Goal: Book appointment/travel/reservation

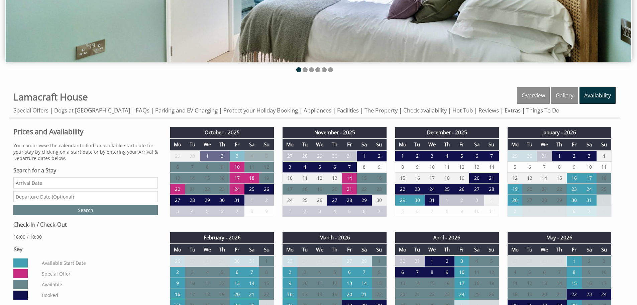
scroll to position [201, 0]
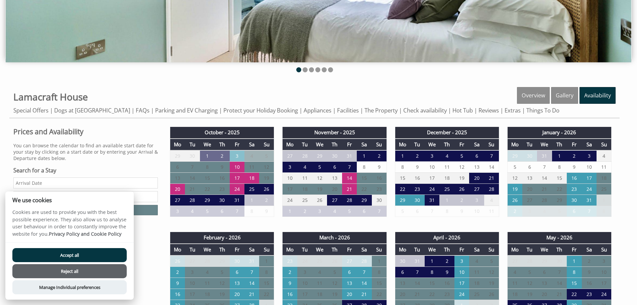
click at [80, 274] on button "Reject all" at bounding box center [69, 271] width 114 height 14
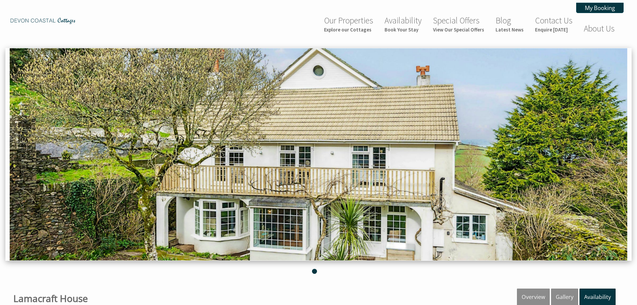
scroll to position [201, 0]
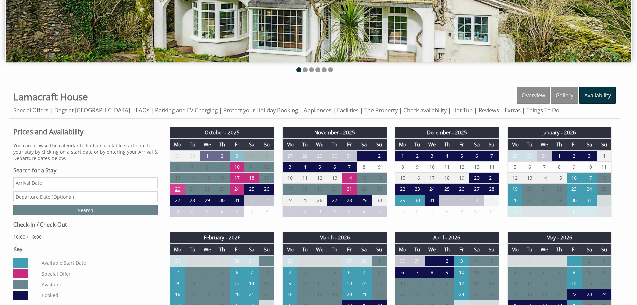
click at [180, 188] on td "20" at bounding box center [177, 189] width 15 height 11
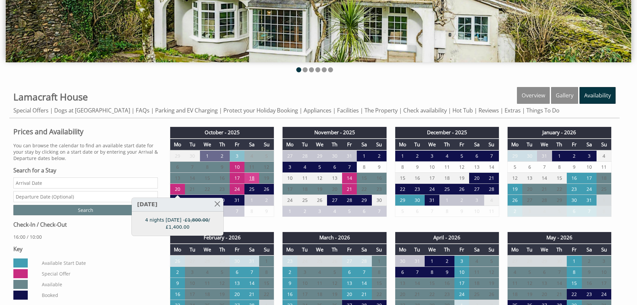
click at [255, 179] on td "18" at bounding box center [251, 178] width 15 height 11
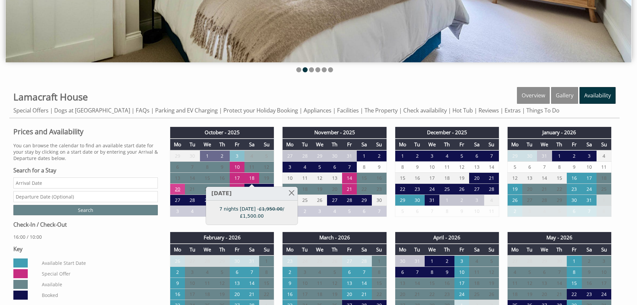
click at [174, 188] on td "20" at bounding box center [177, 189] width 15 height 11
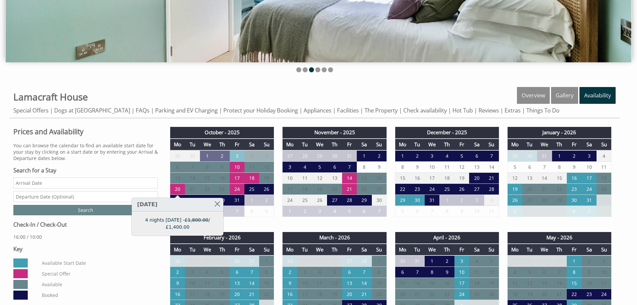
click at [137, 163] on div "Prices and Availability You can browse the calendar to find an available start …" at bounding box center [85, 213] width 152 height 176
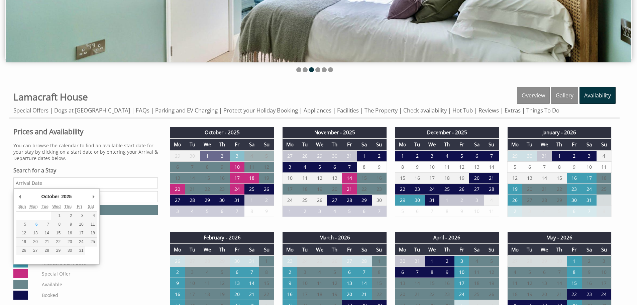
click at [101, 186] on input "Date" at bounding box center [85, 182] width 144 height 11
type input "19/10/2025"
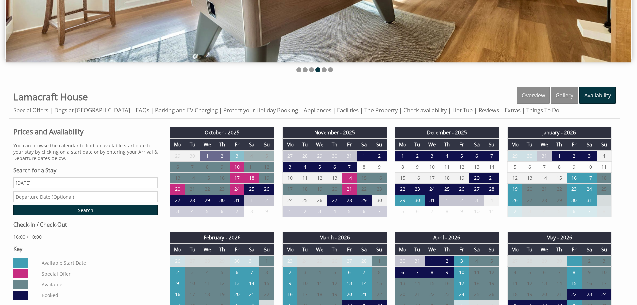
click at [62, 197] on input "text" at bounding box center [85, 196] width 144 height 11
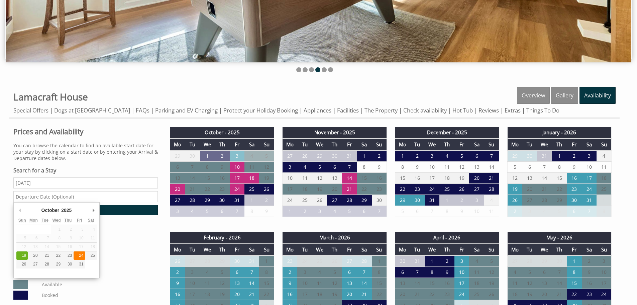
type input "24/10/2025"
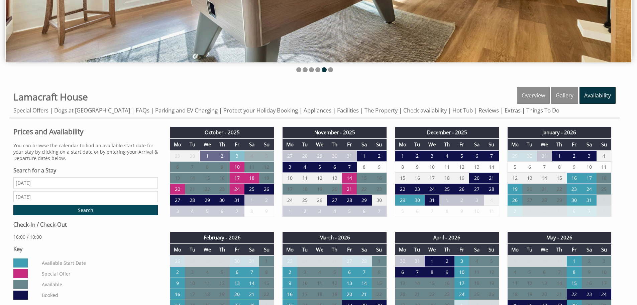
click at [100, 209] on input "Search" at bounding box center [85, 210] width 144 height 10
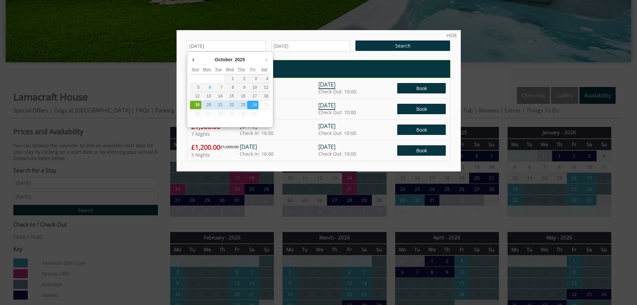
click at [195, 45] on input "19/10/2025" at bounding box center [226, 45] width 79 height 11
type input "17/10/2025"
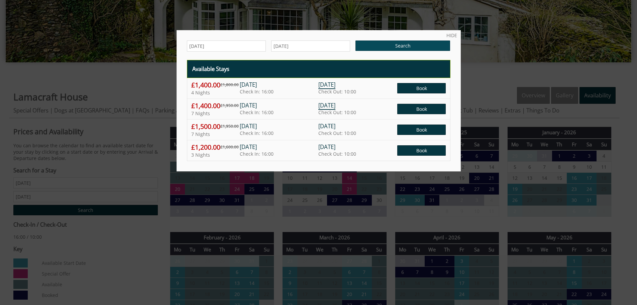
click at [372, 45] on input "Search" at bounding box center [402, 45] width 95 height 10
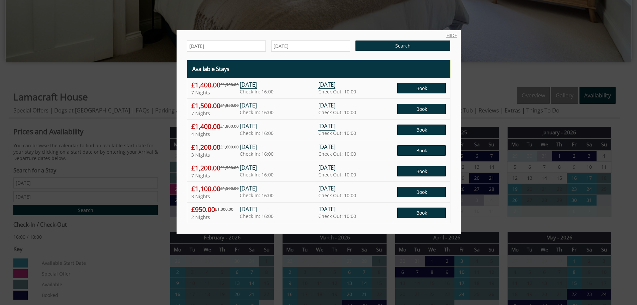
click at [447, 35] on link "HIDE" at bounding box center [451, 35] width 11 height 6
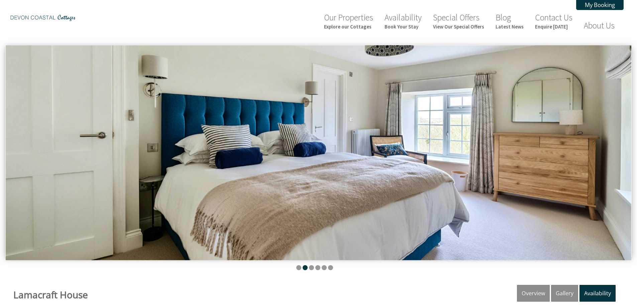
scroll to position [0, 0]
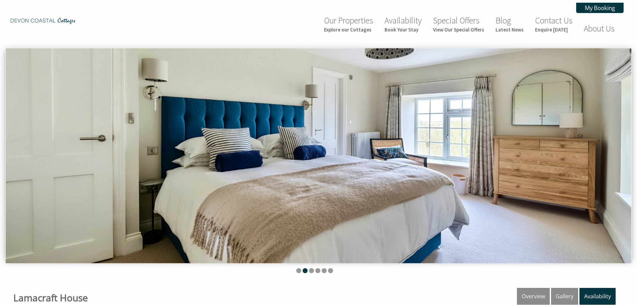
click at [616, 156] on img at bounding box center [319, 155] width 626 height 215
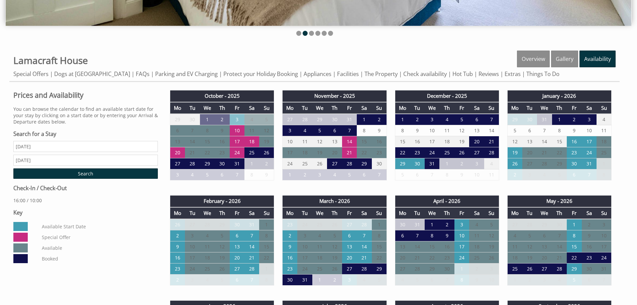
scroll to position [167, 0]
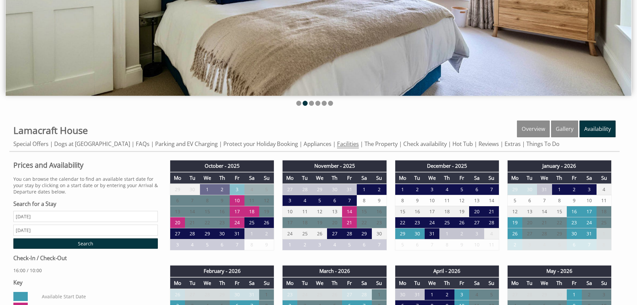
click at [346, 143] on link "Facilities" at bounding box center [348, 144] width 22 height 8
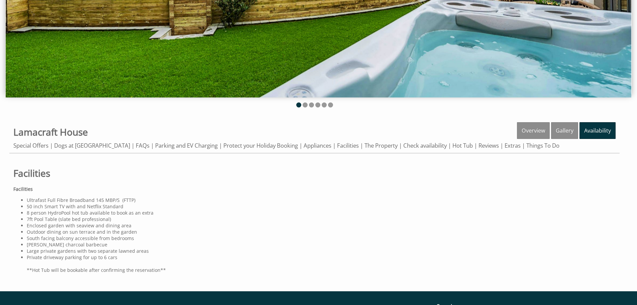
scroll to position [167, 0]
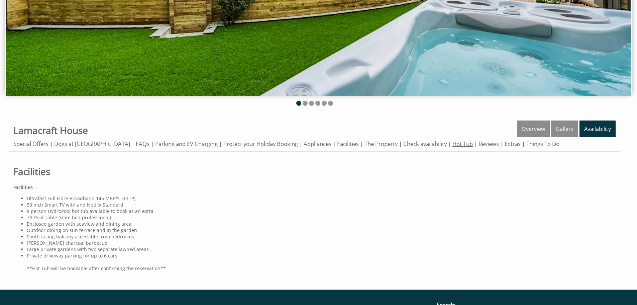
click at [463, 143] on link "Hot Tub" at bounding box center [462, 144] width 20 height 8
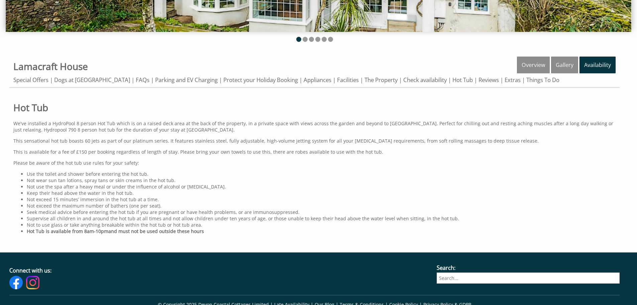
scroll to position [267, 0]
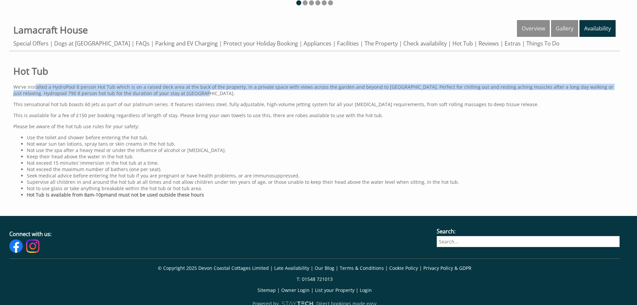
drag, startPoint x: 36, startPoint y: 87, endPoint x: 575, endPoint y: 94, distance: 538.7
click at [575, 94] on p "We've installed a HydroPool 8 person Hot Tub which is on a raised deck area at …" at bounding box center [314, 90] width 602 height 13
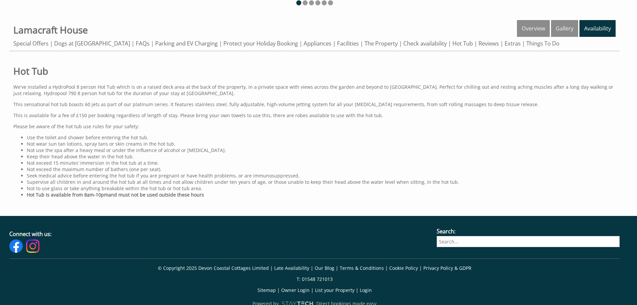
click at [79, 104] on p "This sensational hot tub boasts 60 jets as part of our platinum series. It feat…" at bounding box center [314, 104] width 602 height 6
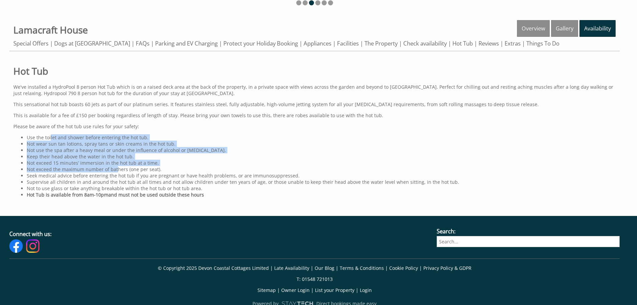
drag, startPoint x: 50, startPoint y: 137, endPoint x: 116, endPoint y: 168, distance: 72.7
click at [116, 168] on ul "Use the toilet and shower before entering the hot tub. Not wear sun tan lotions…" at bounding box center [314, 166] width 602 height 64
click at [161, 151] on li "Not use the spa after a heavy meal or under the influence of alcohol or sedativ…" at bounding box center [321, 150] width 589 height 6
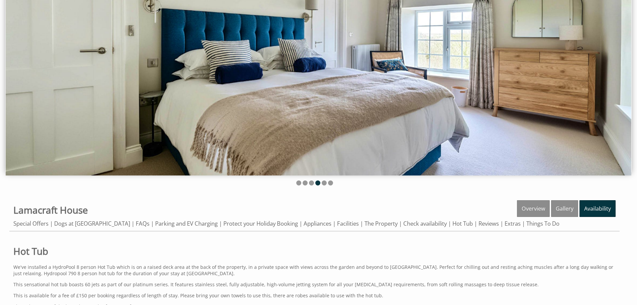
scroll to position [67, 0]
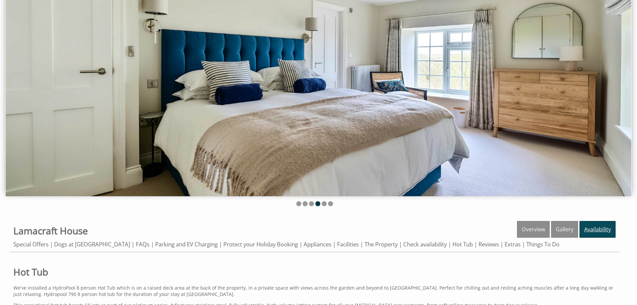
click at [595, 229] on link "Availability" at bounding box center [597, 229] width 36 height 17
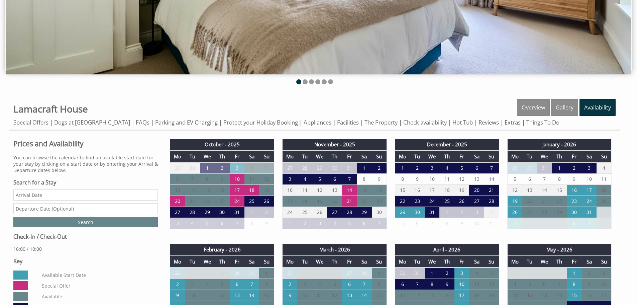
scroll to position [201, 0]
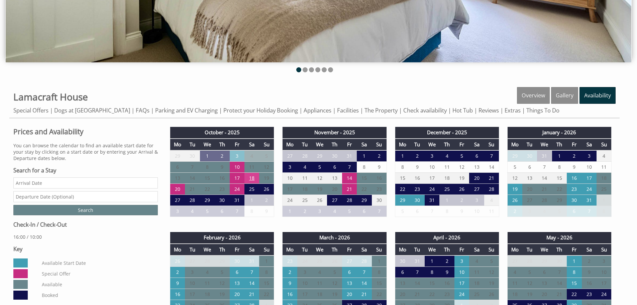
click at [258, 177] on td "18" at bounding box center [251, 178] width 15 height 11
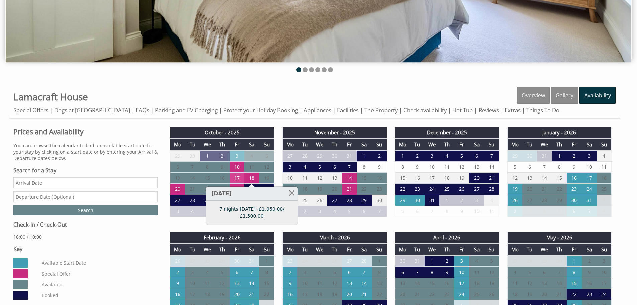
click at [238, 179] on td "17" at bounding box center [237, 178] width 15 height 11
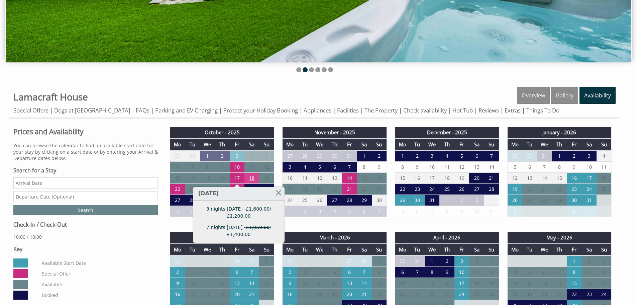
click at [250, 176] on td "18" at bounding box center [251, 178] width 15 height 11
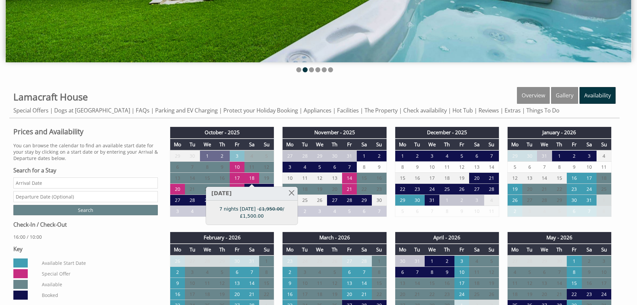
click at [268, 176] on td "19" at bounding box center [266, 178] width 15 height 11
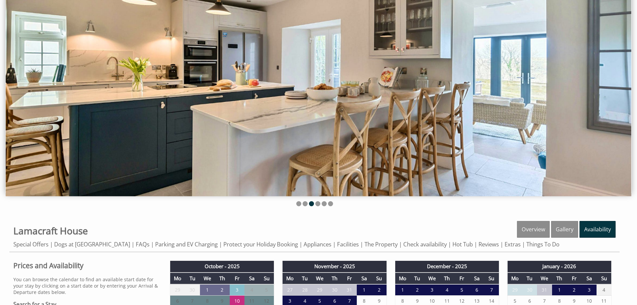
scroll to position [0, 0]
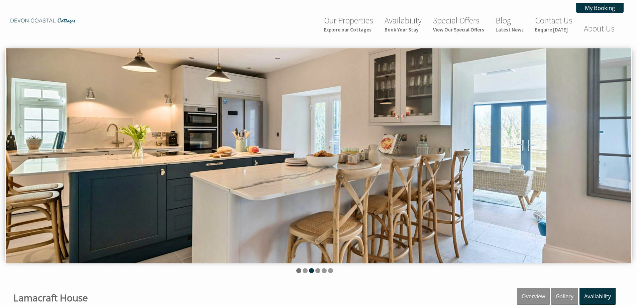
click at [299, 270] on li at bounding box center [298, 270] width 5 height 5
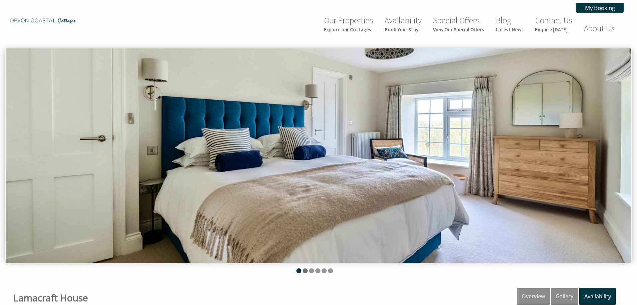
click at [304, 268] on li at bounding box center [305, 270] width 5 height 5
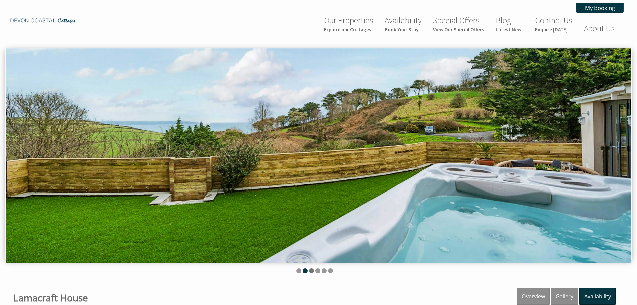
click at [310, 270] on li at bounding box center [311, 270] width 5 height 5
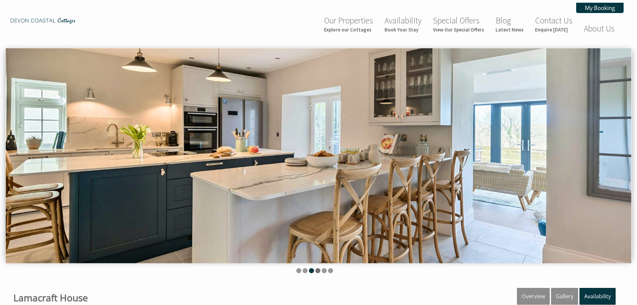
click at [318, 270] on li at bounding box center [317, 270] width 5 height 5
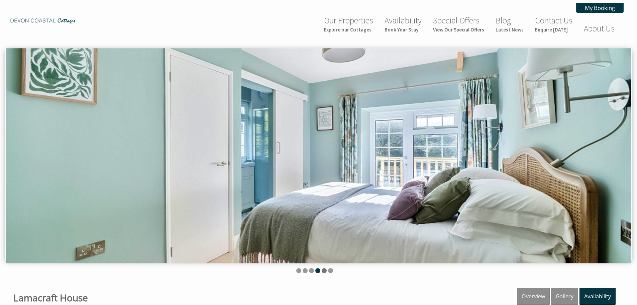
click at [326, 270] on li at bounding box center [324, 270] width 5 height 5
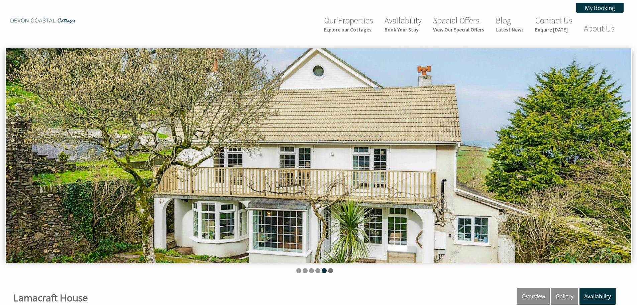
click at [330, 270] on li at bounding box center [330, 270] width 5 height 5
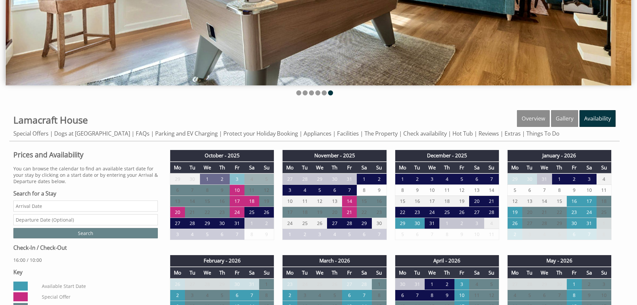
scroll to position [167, 0]
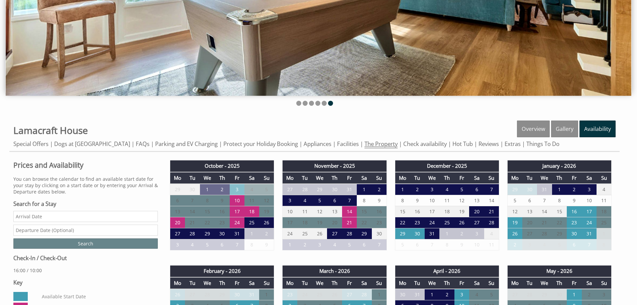
click at [368, 148] on link "The Property" at bounding box center [380, 144] width 33 height 8
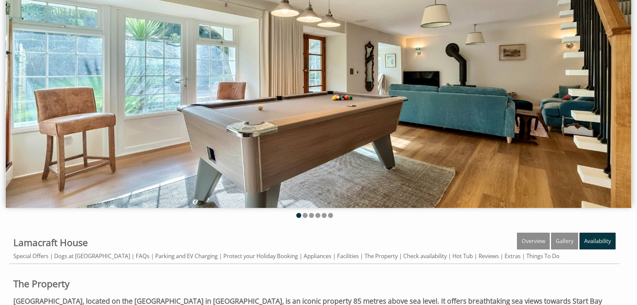
scroll to position [167, 0]
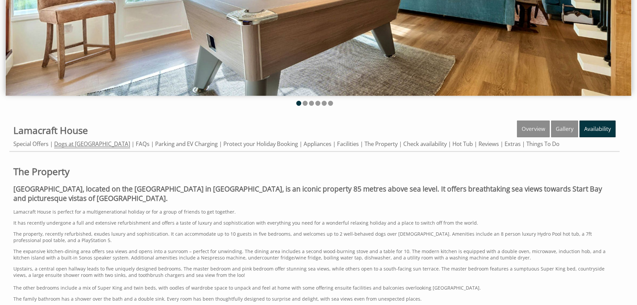
click at [86, 147] on link "Dogs at [GEOGRAPHIC_DATA]" at bounding box center [92, 144] width 76 height 8
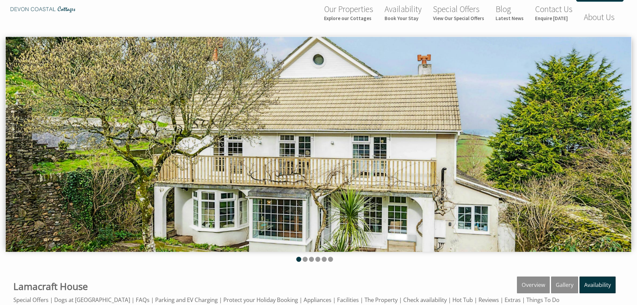
scroll to position [167, 0]
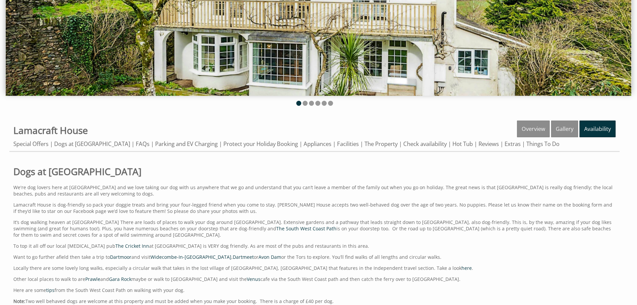
click at [134, 148] on div "Properties Lamacraft House Overview Gallery Availability Special Offers Dogs at…" at bounding box center [314, 135] width 610 height 31
click at [136, 143] on link "FAQs" at bounding box center [143, 144] width 14 height 8
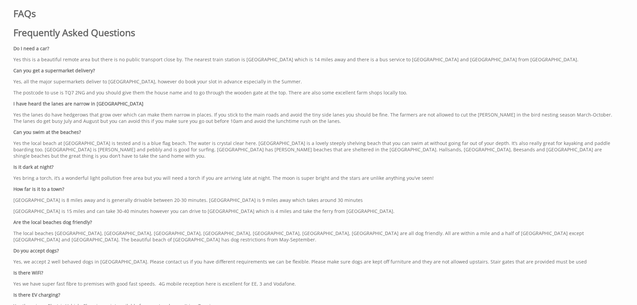
scroll to position [334, 0]
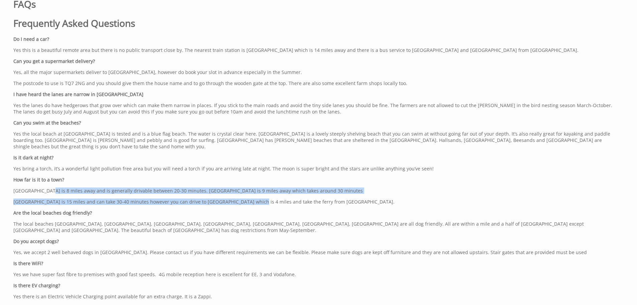
drag, startPoint x: 45, startPoint y: 187, endPoint x: 247, endPoint y: 194, distance: 201.7
click at [247, 194] on div "FAQs Frequently Asked Questions Do I need a car? Yes this is a beautiful remote…" at bounding box center [314, 169] width 610 height 356
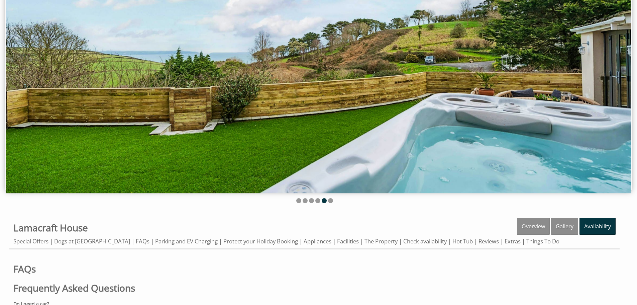
scroll to position [0, 0]
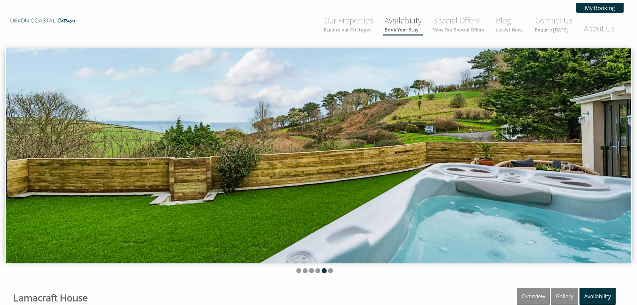
drag, startPoint x: 449, startPoint y: 28, endPoint x: 399, endPoint y: 31, distance: 49.6
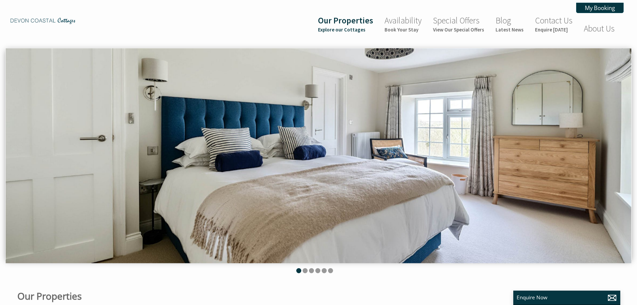
scroll to position [0, 6]
click at [339, 28] on small "Explore our Cottages" at bounding box center [345, 29] width 55 height 6
